Goal: Information Seeking & Learning: Learn about a topic

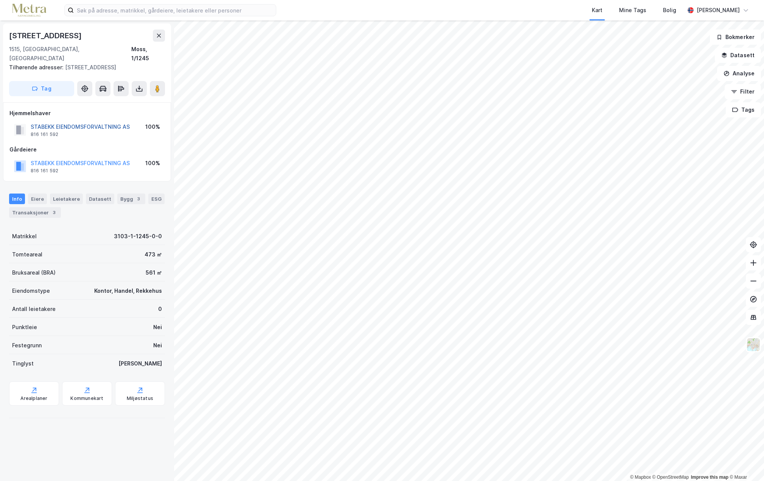
click at [0, 0] on button "STABEKK EIENDOMSFORVALTNING AS" at bounding box center [0, 0] width 0 height 0
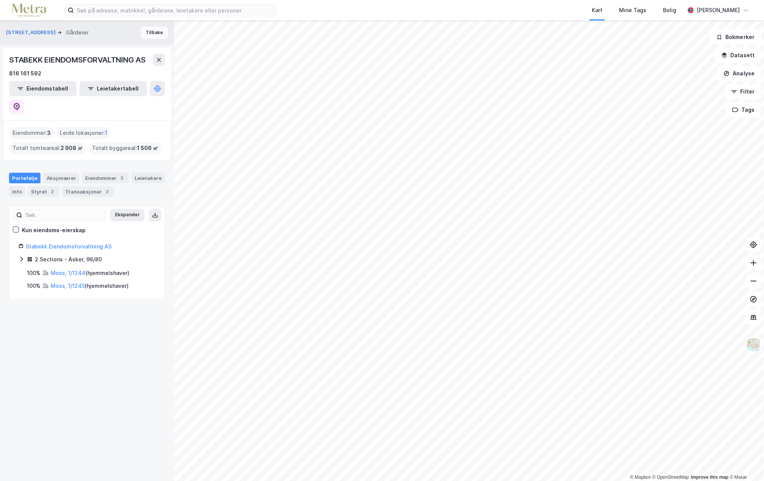
click at [142, 33] on button "Tilbake" at bounding box center [154, 32] width 27 height 12
